Goal: Use online tool/utility: Use online tool/utility

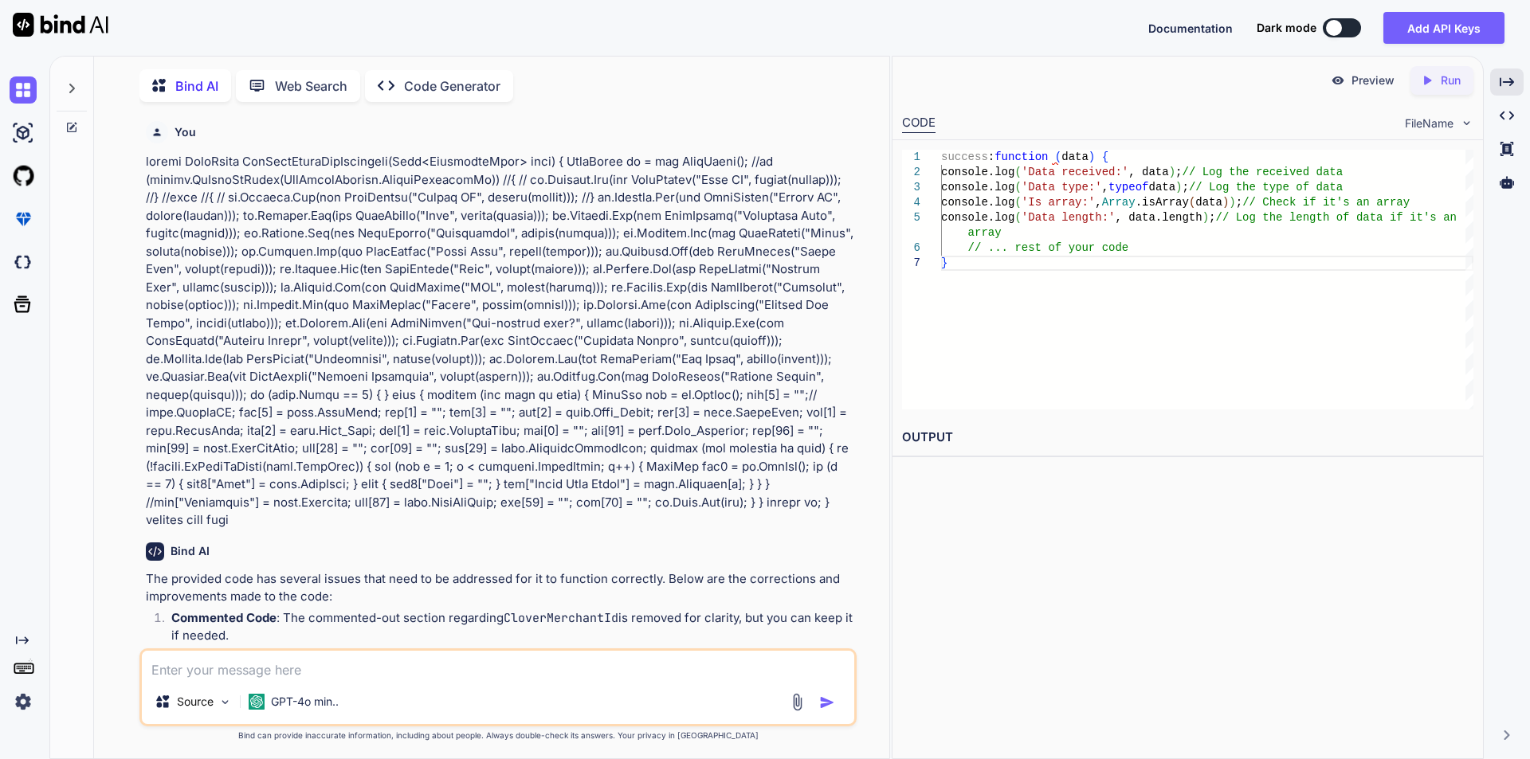
scroll to position [18722, 0]
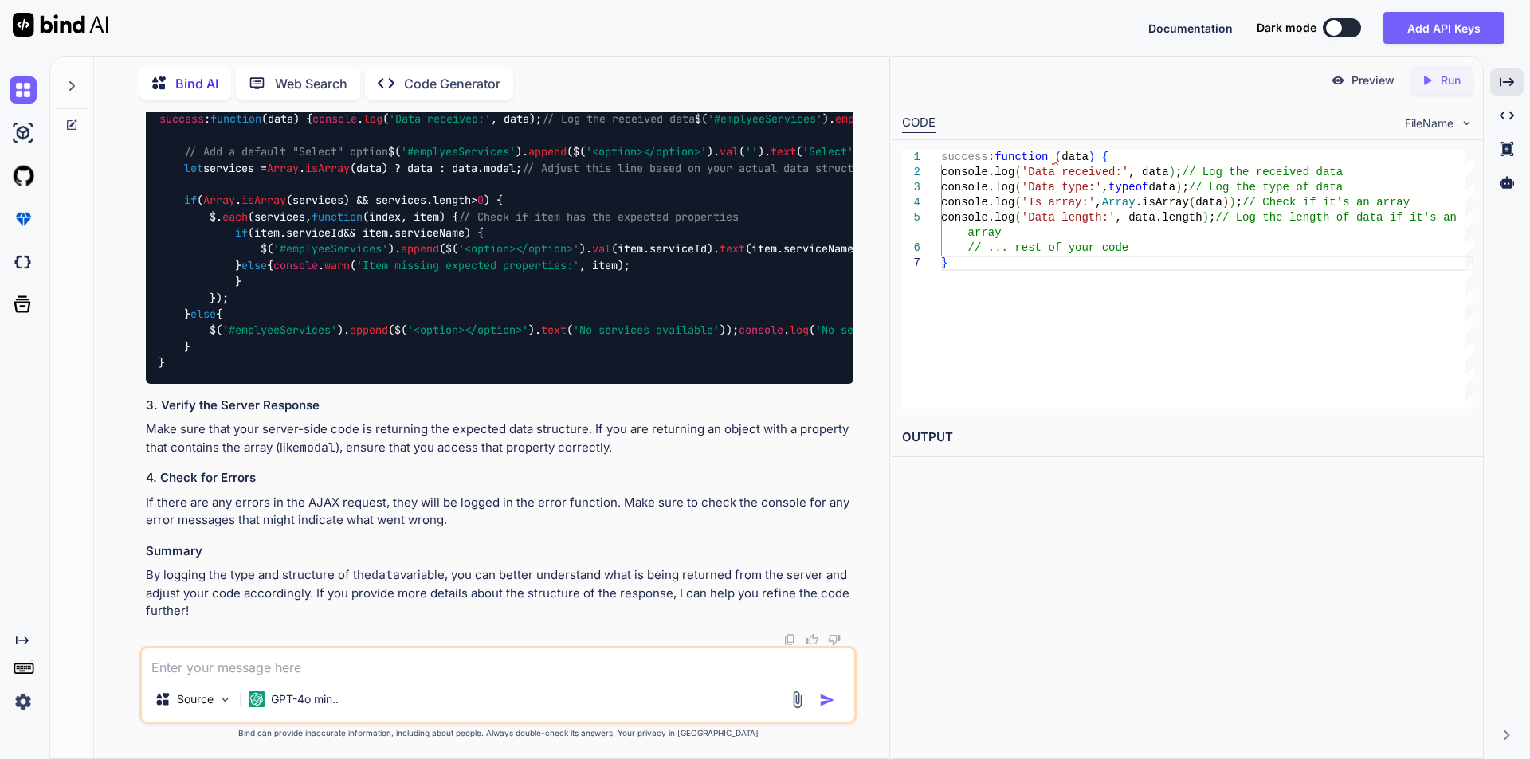
click at [239, 671] on textarea at bounding box center [498, 663] width 712 height 29
paste textarea "row["Categories"] = string.Join(", ", data.Category);"
drag, startPoint x: 494, startPoint y: 669, endPoint x: 142, endPoint y: 688, distance: 352.8
click at [142, 688] on div "row["Categories"] = string.Join(", ", data.Category); Source GPT-4o min.." at bounding box center [497, 685] width 717 height 78
paste textarea "if (Category != null && Category != "") { string[] categorylist = Category.Spli…"
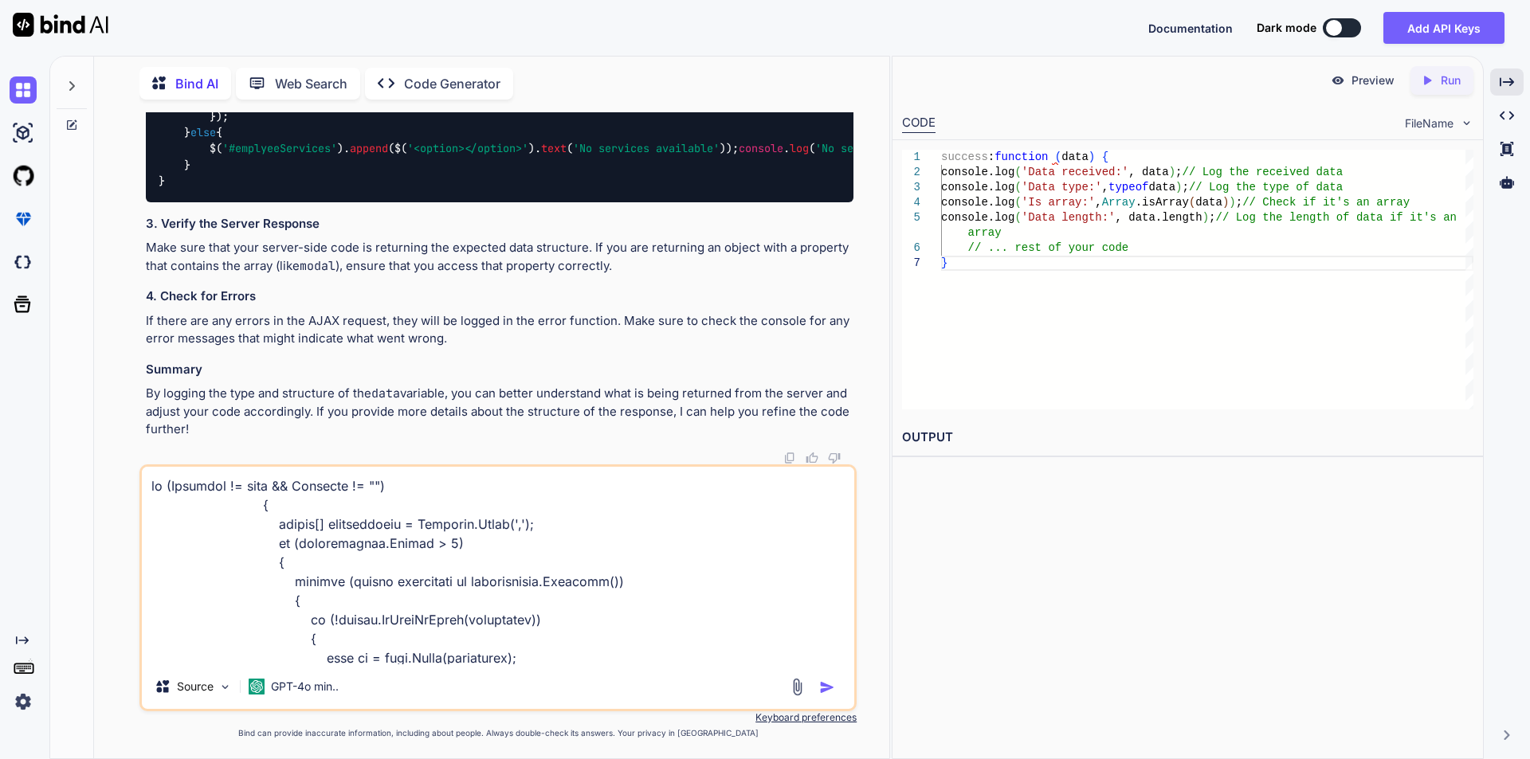
scroll to position [212, 0]
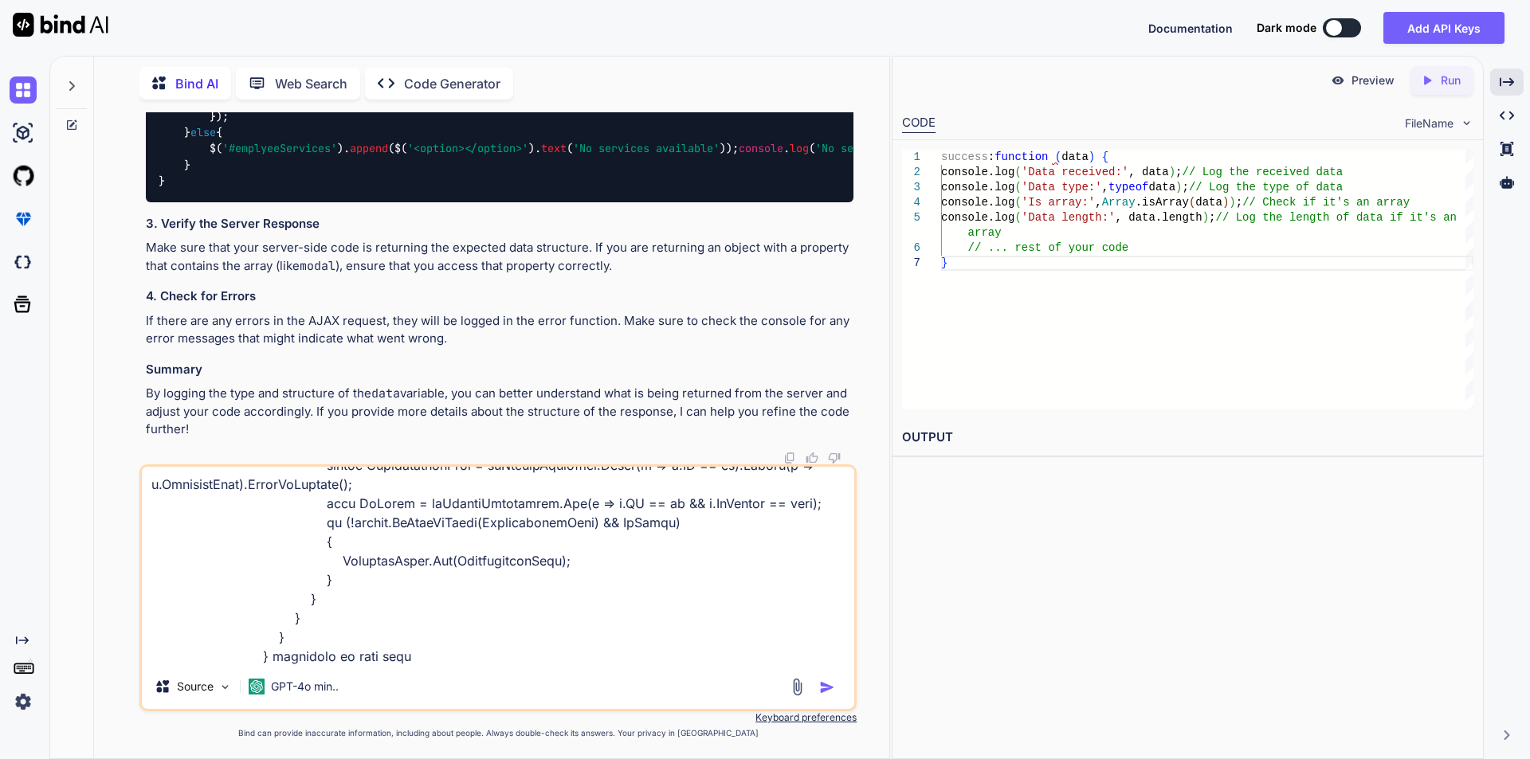
drag, startPoint x: 431, startPoint y: 658, endPoint x: 431, endPoint y: 669, distance: 11.2
click at [431, 669] on div "Source GPT-4o min.." at bounding box center [497, 588] width 717 height 247
click at [435, 661] on textarea at bounding box center [498, 566] width 712 height 198
paste textarea "public DataTable GetDataTableForInventory(List<InventoryItem> list) { DataTable…"
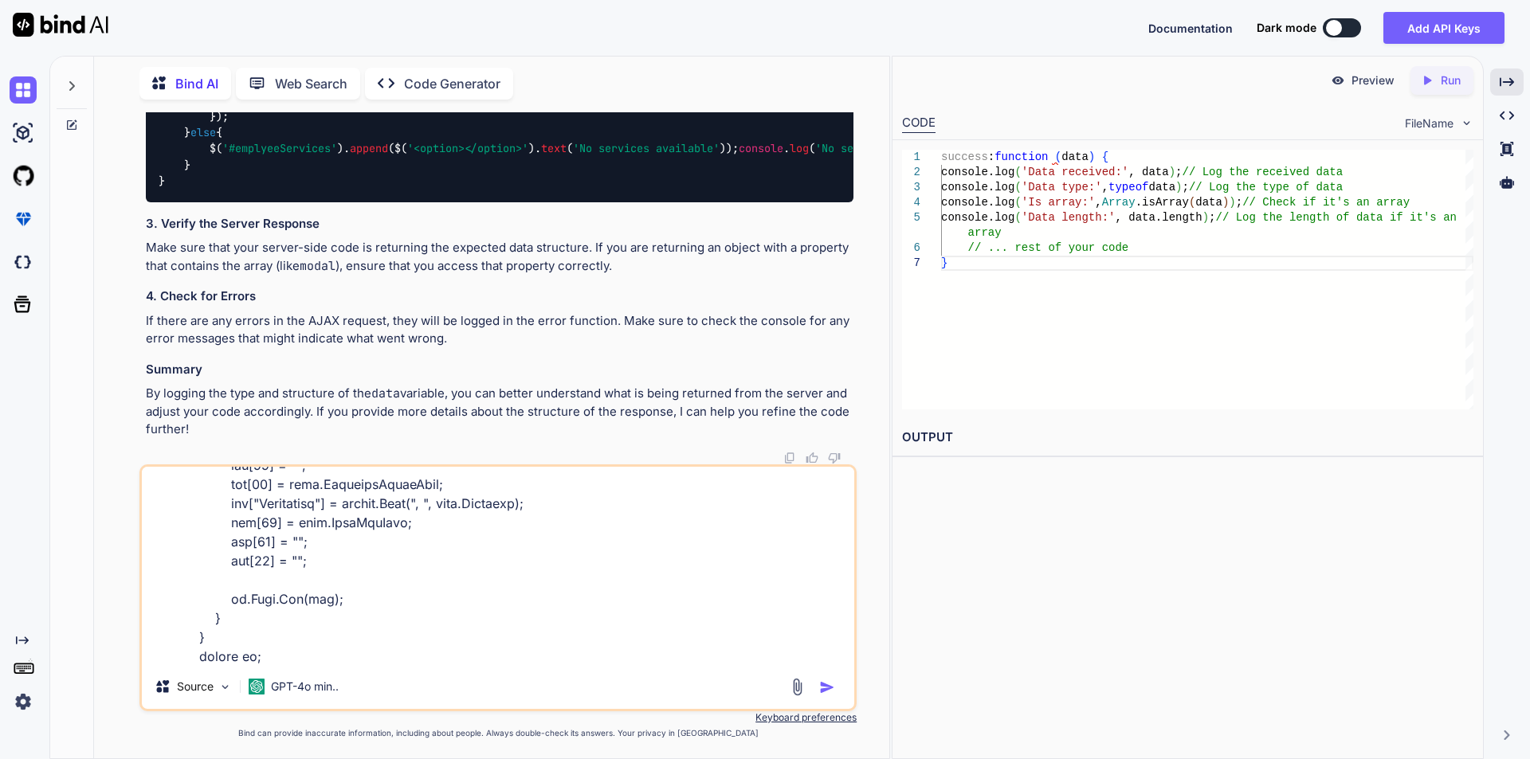
type textarea "if (Category != null && Category != "") { string[] categorylist = Category.Spli…"
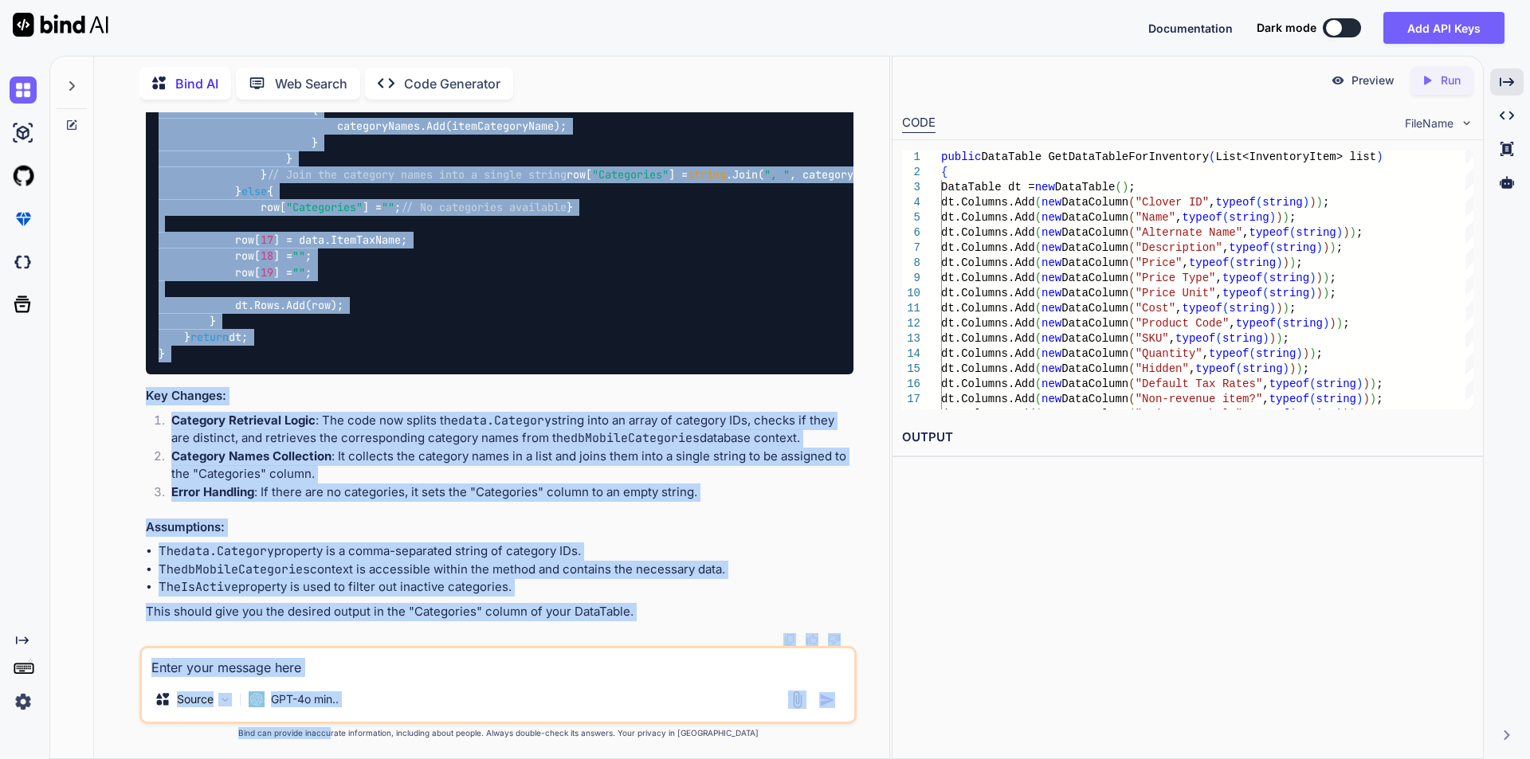
scroll to position [21353, 0]
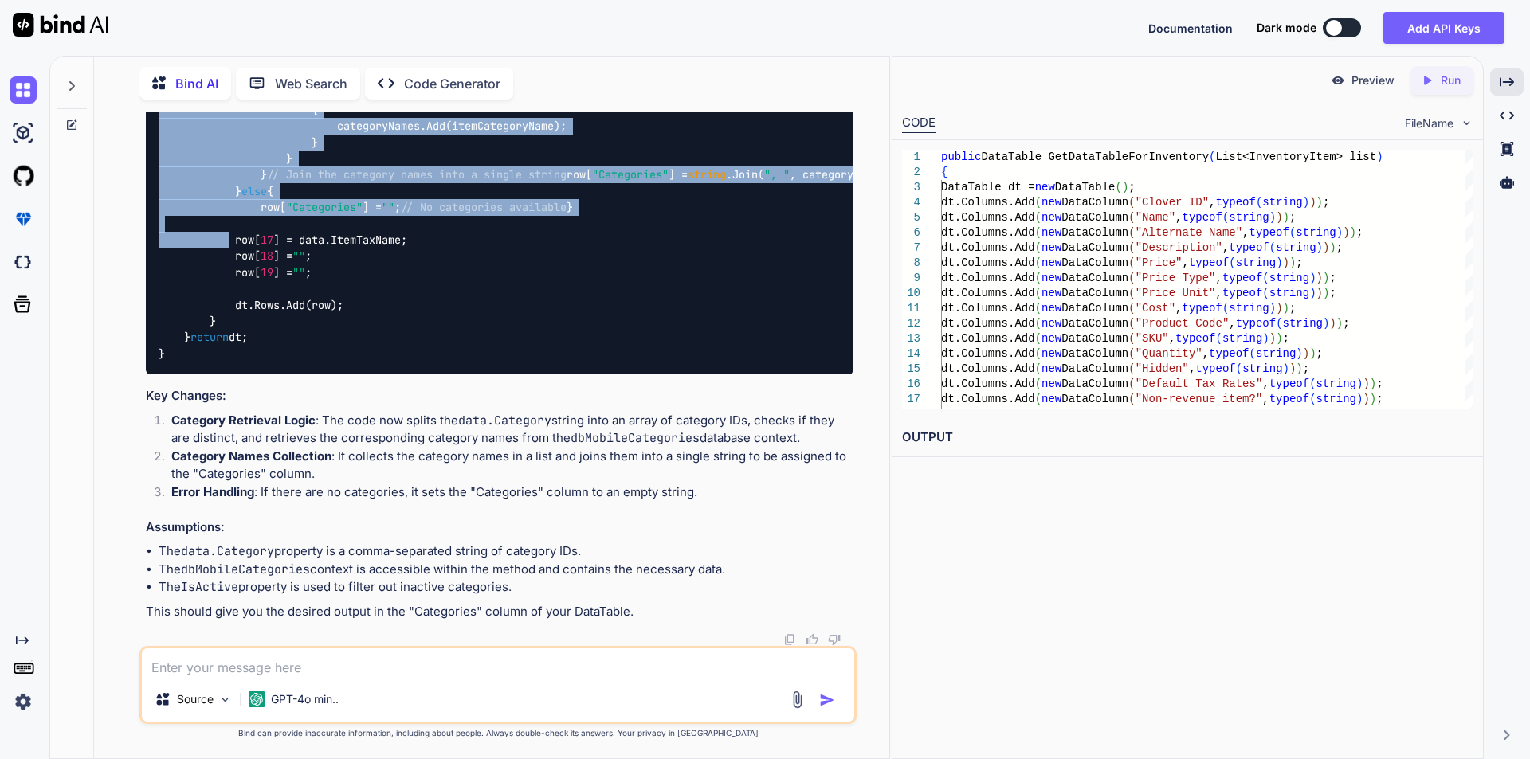
drag, startPoint x: 235, startPoint y: 305, endPoint x: 272, endPoint y: 187, distance: 123.5
copy code "// Retrieve category names based on category IDs if (! string .IsNullOrEmpty(da…"
